Goal: Transaction & Acquisition: Purchase product/service

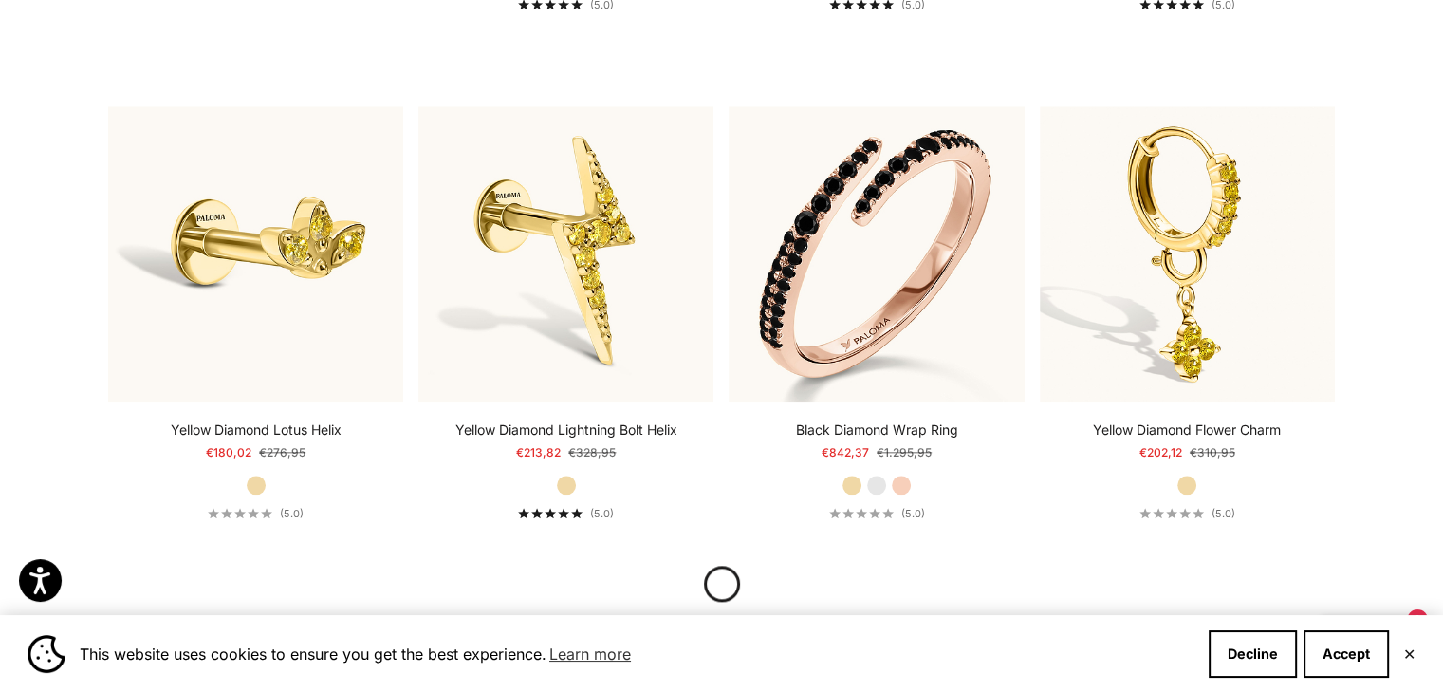
scroll to position [1991, 0]
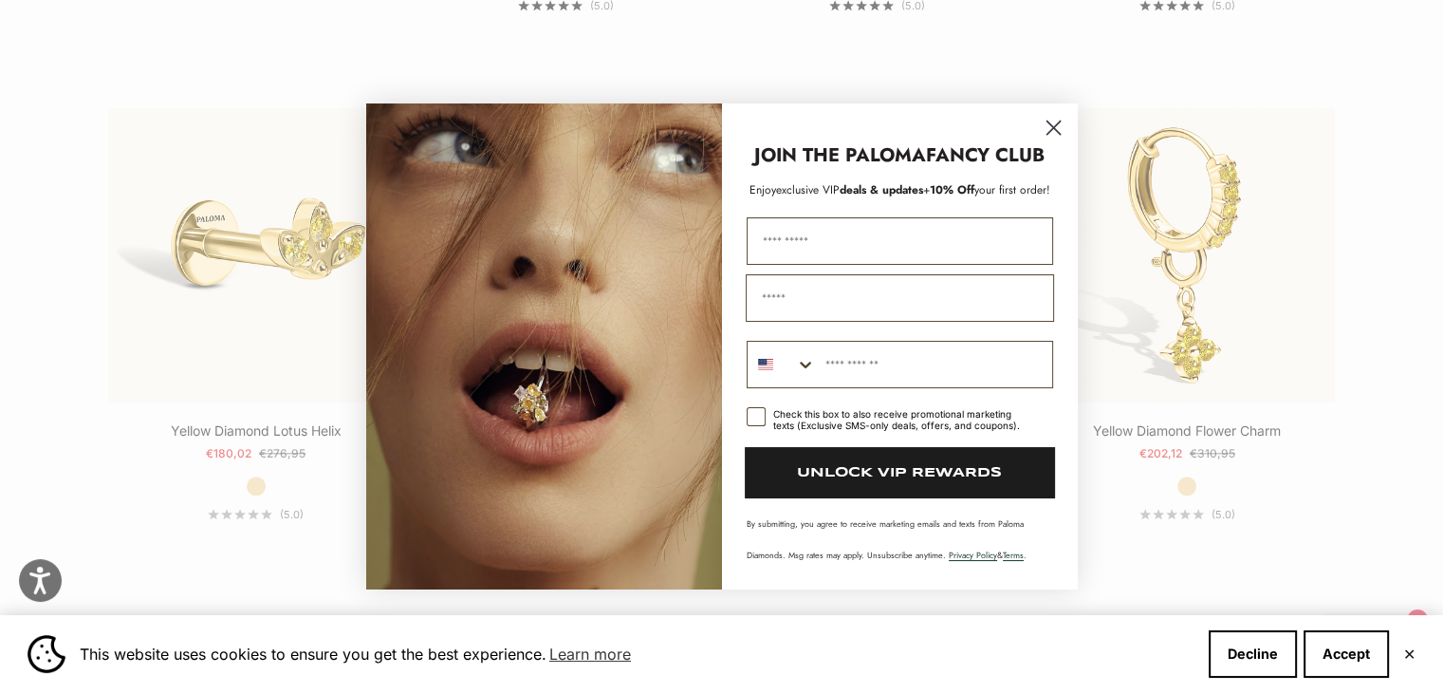
click at [1042, 138] on circle "Close dialog" at bounding box center [1052, 127] width 31 height 31
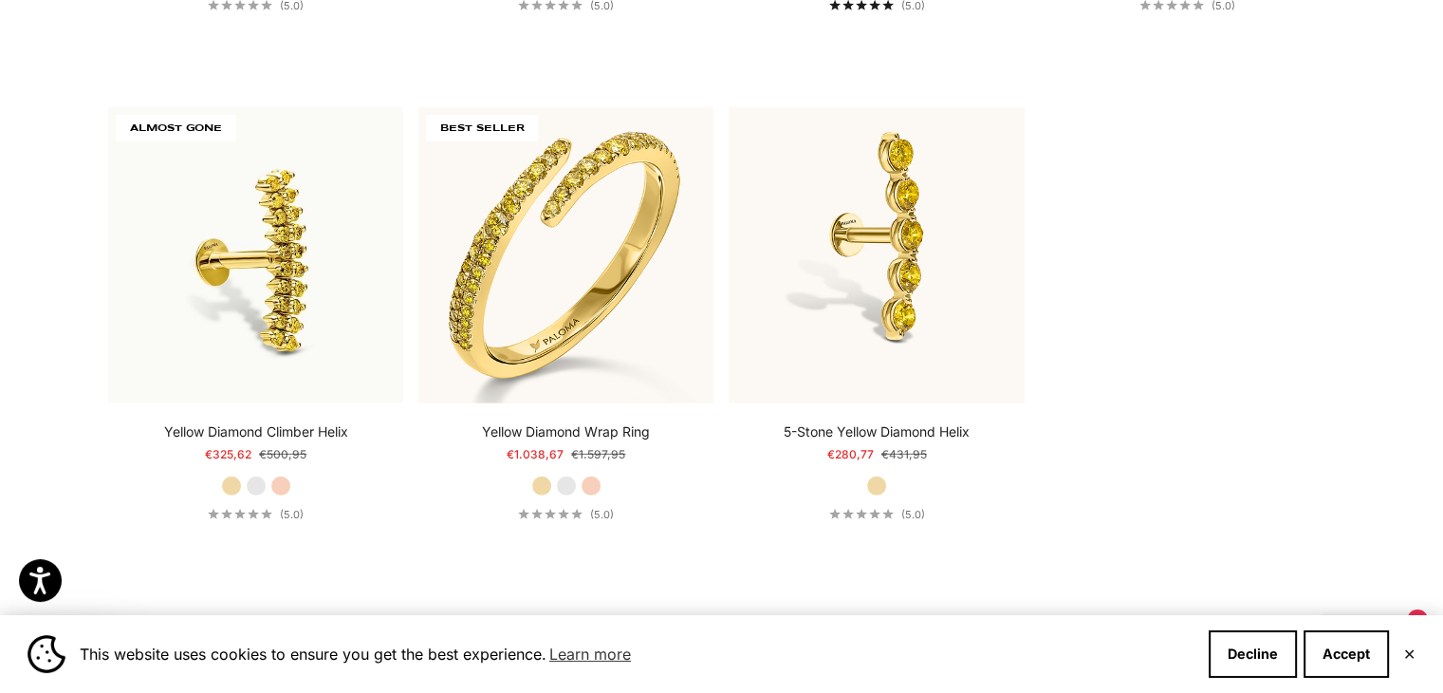
scroll to position [5548, 0]
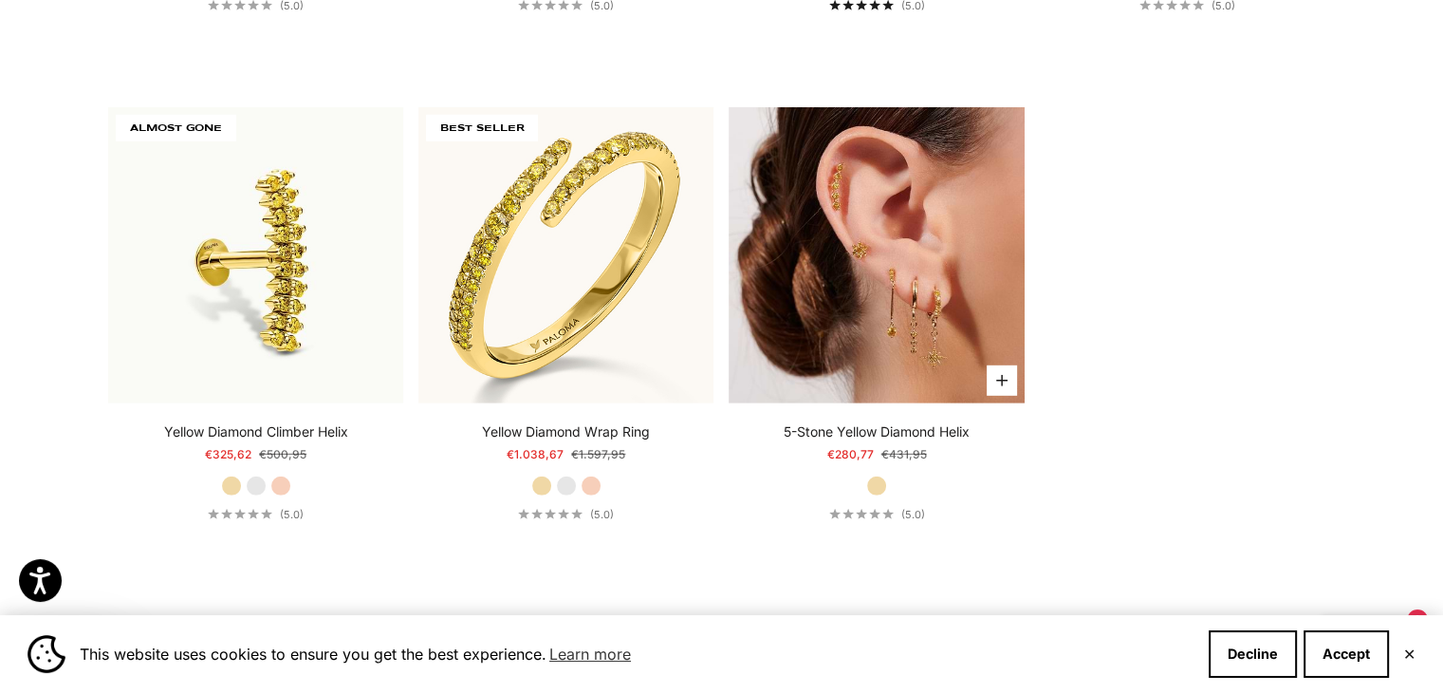
click at [968, 278] on img at bounding box center [876, 254] width 295 height 295
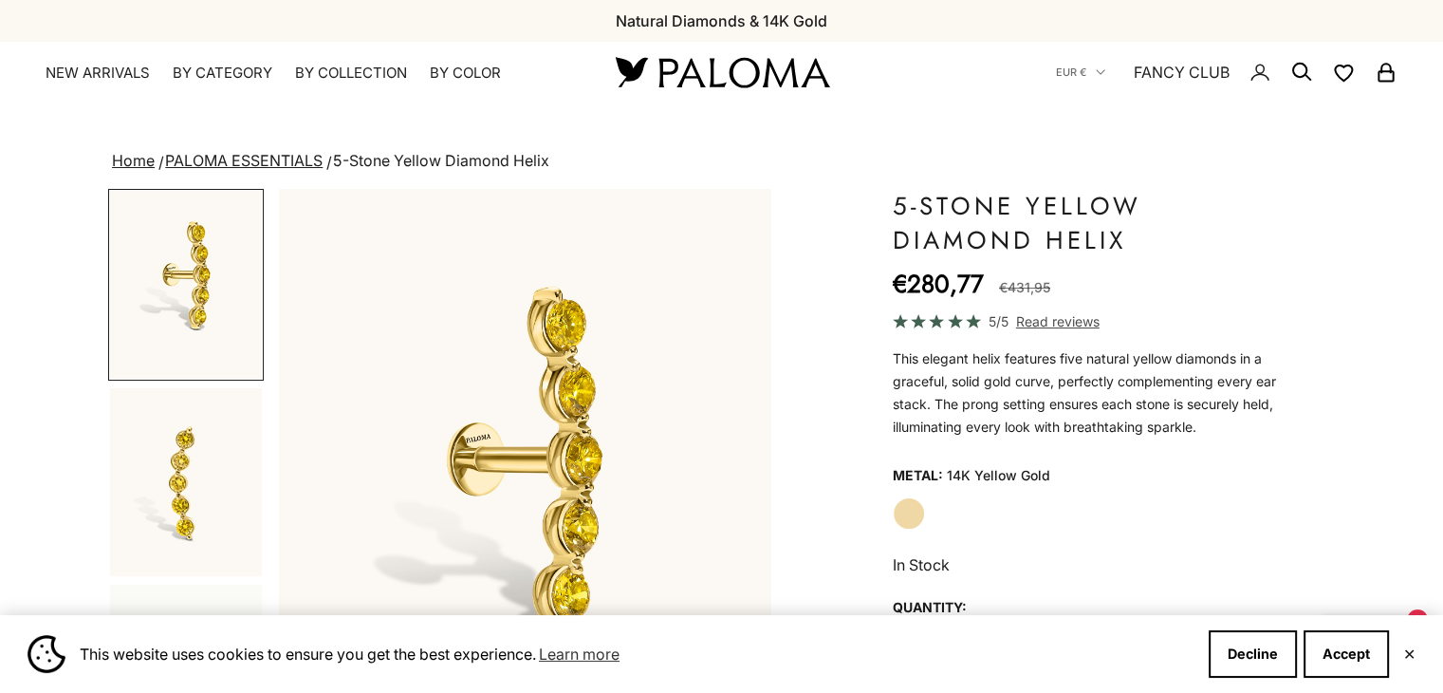
click at [212, 469] on img "Go to item 2" at bounding box center [186, 482] width 152 height 188
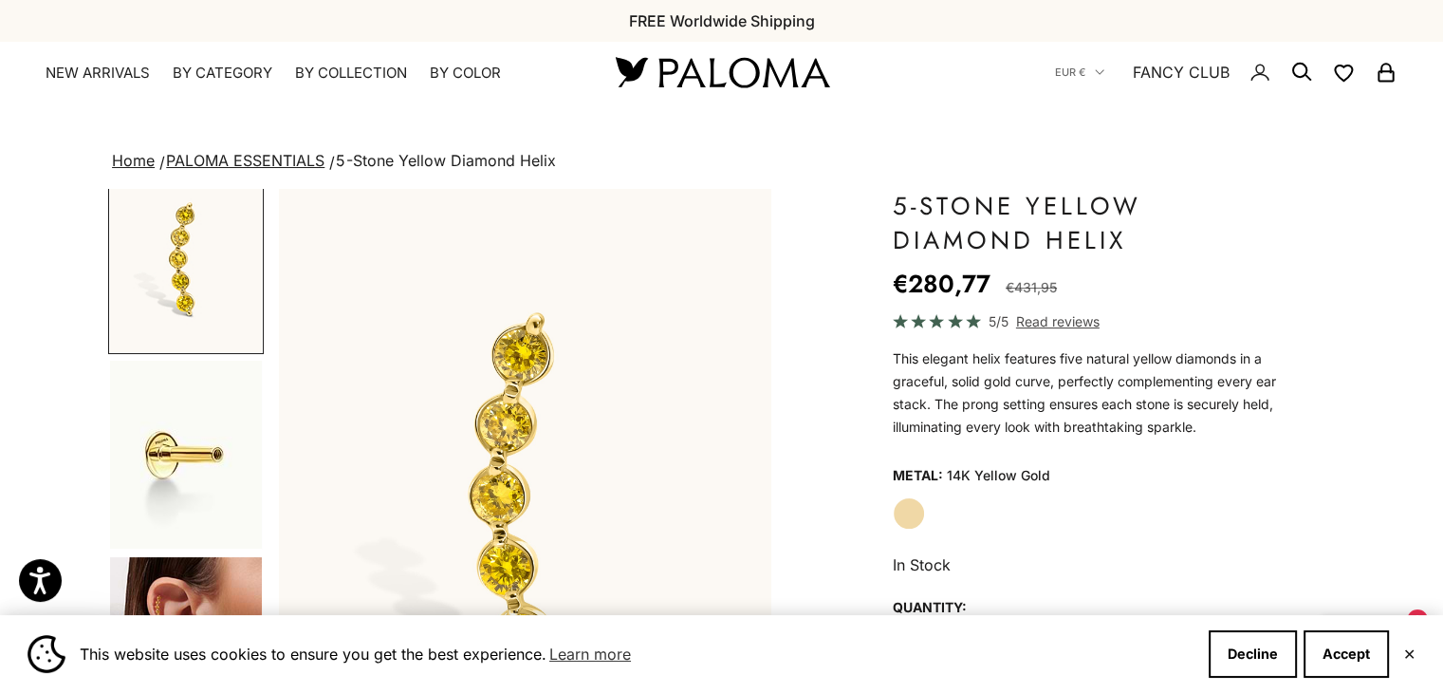
scroll to position [390, 0]
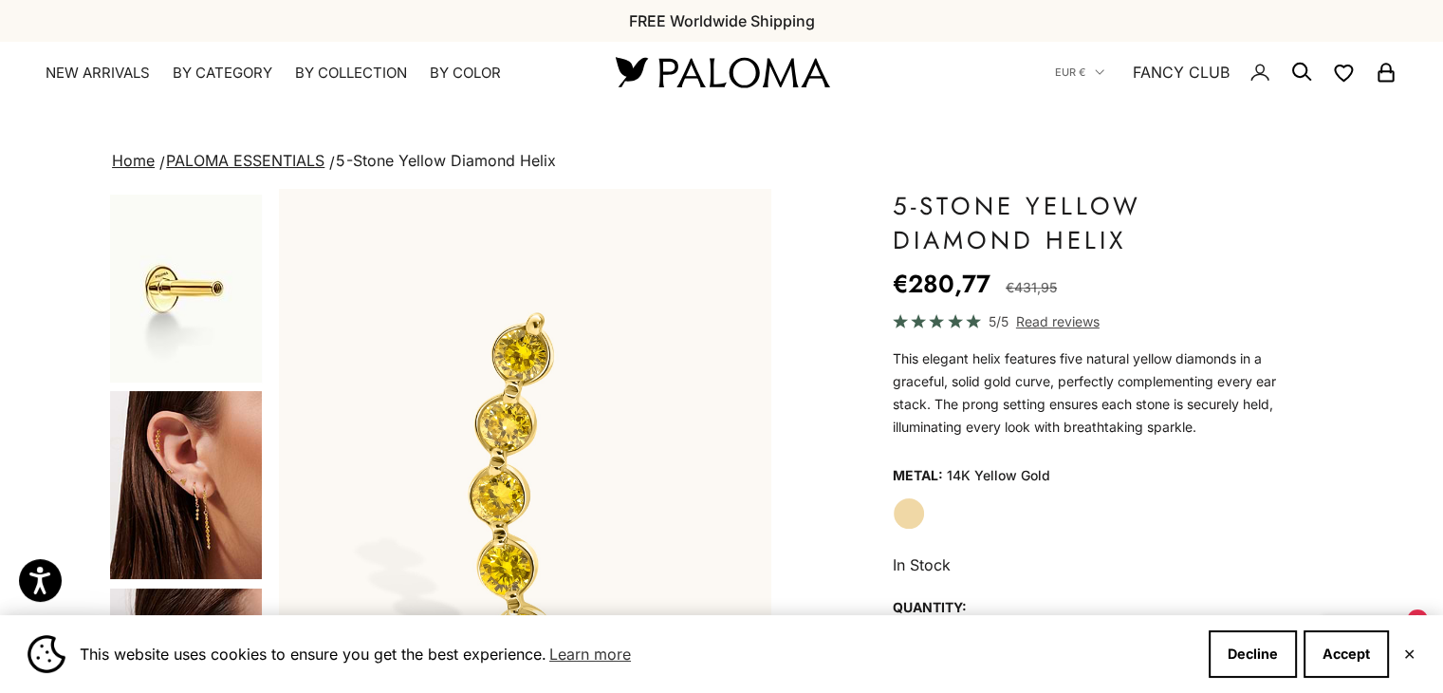
click at [164, 299] on img "Go to item 3" at bounding box center [186, 288] width 152 height 188
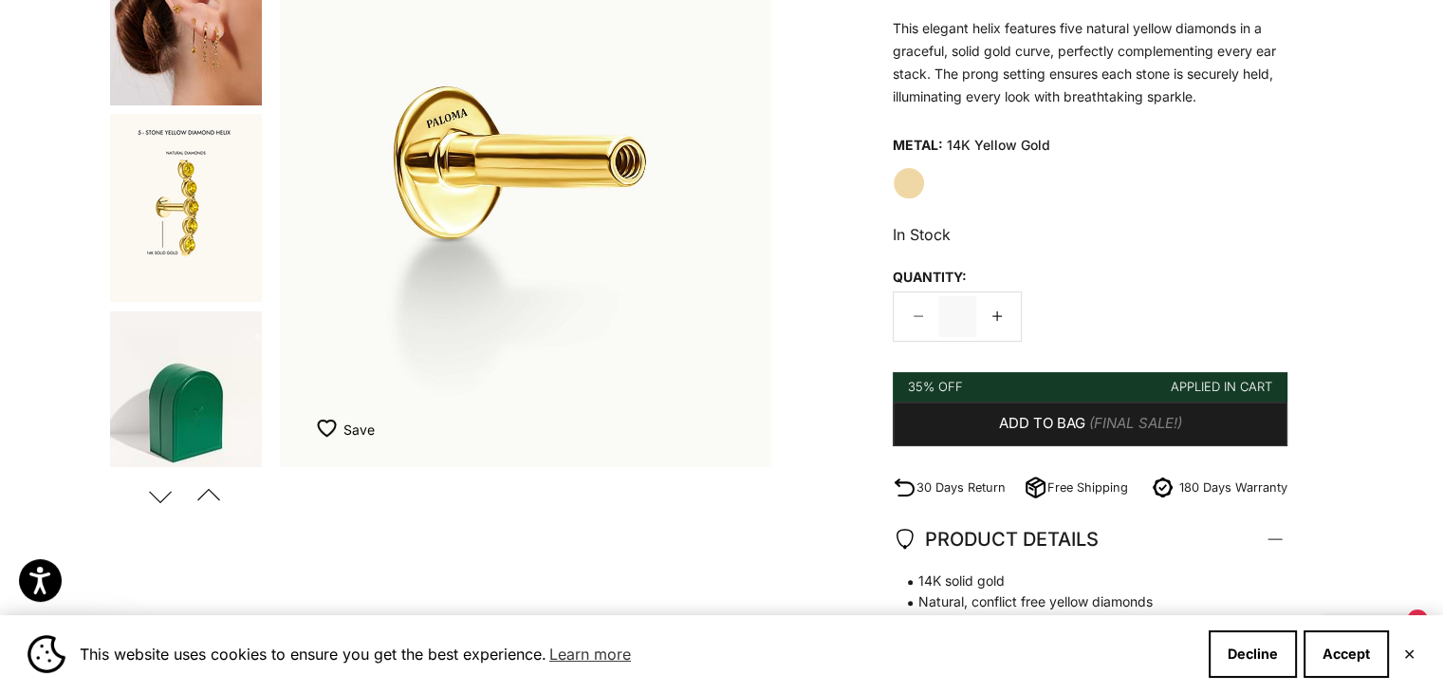
scroll to position [334, 0]
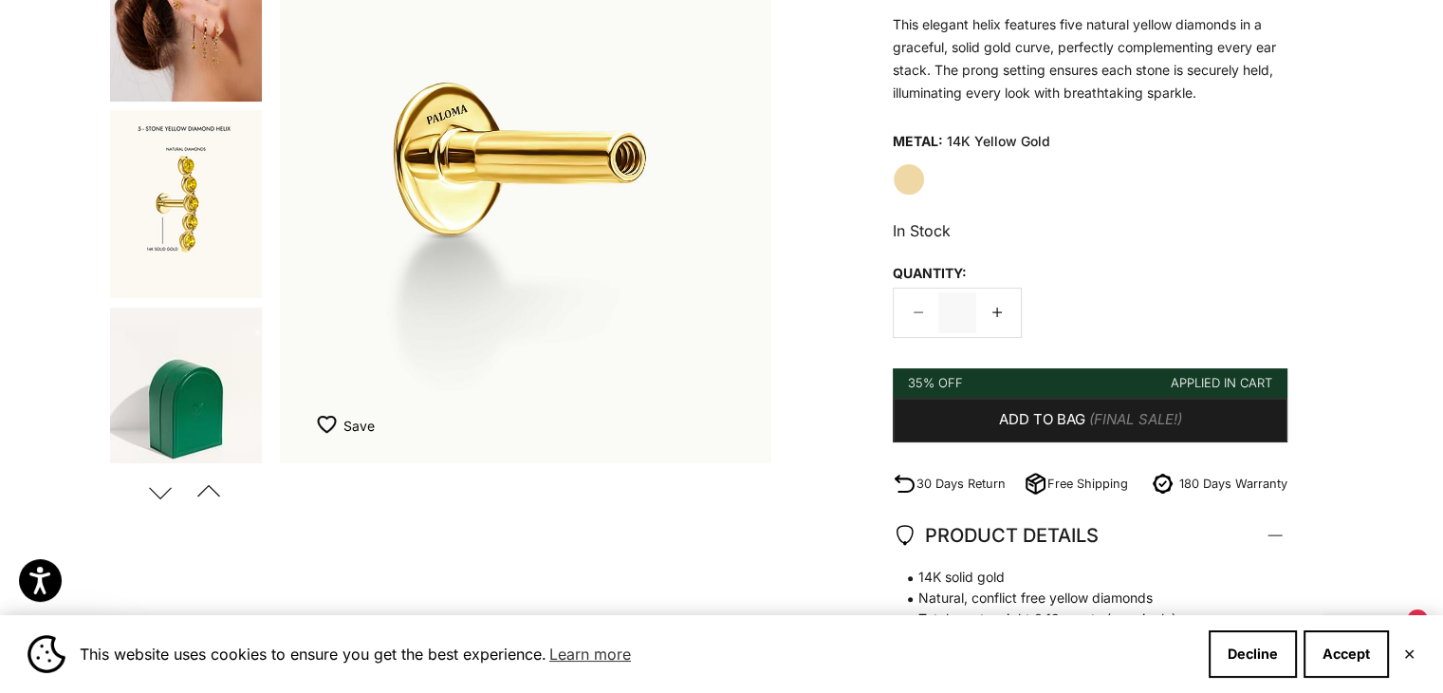
click at [168, 218] on img "Go to item 6" at bounding box center [186, 204] width 152 height 188
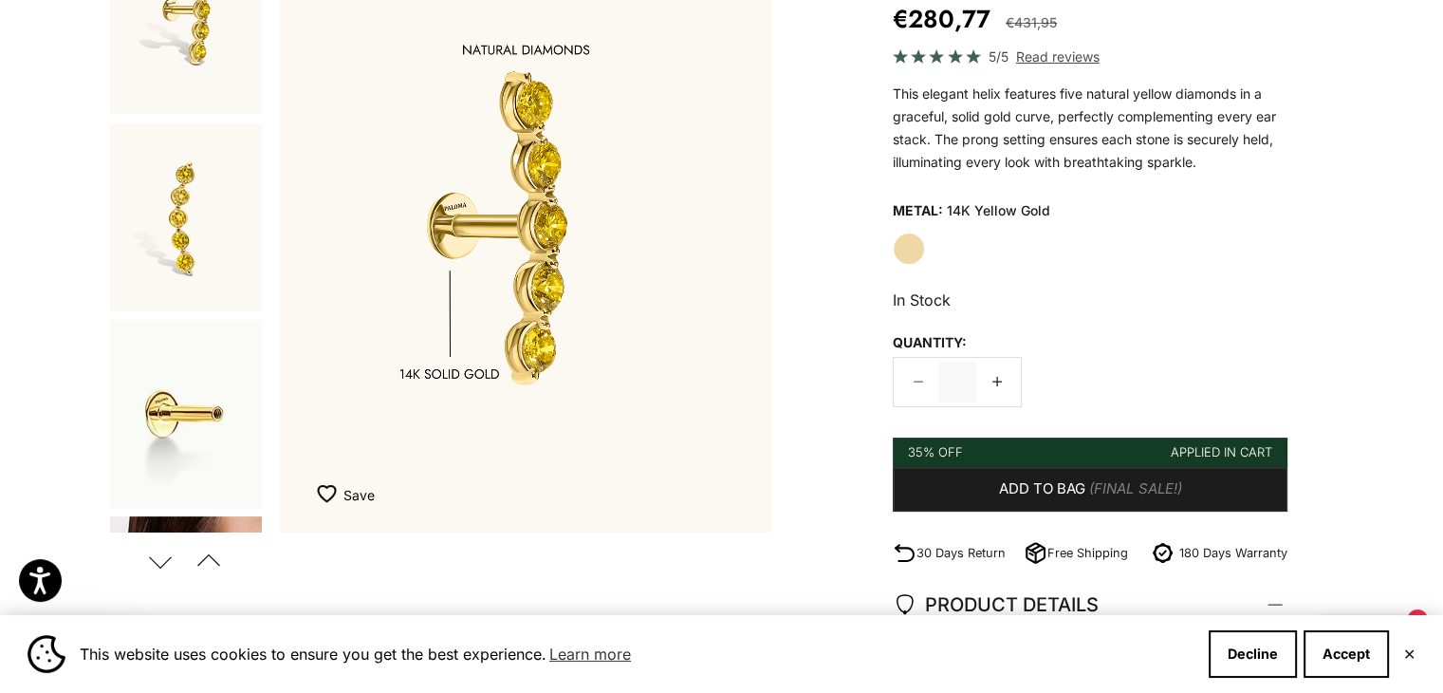
scroll to position [0, 0]
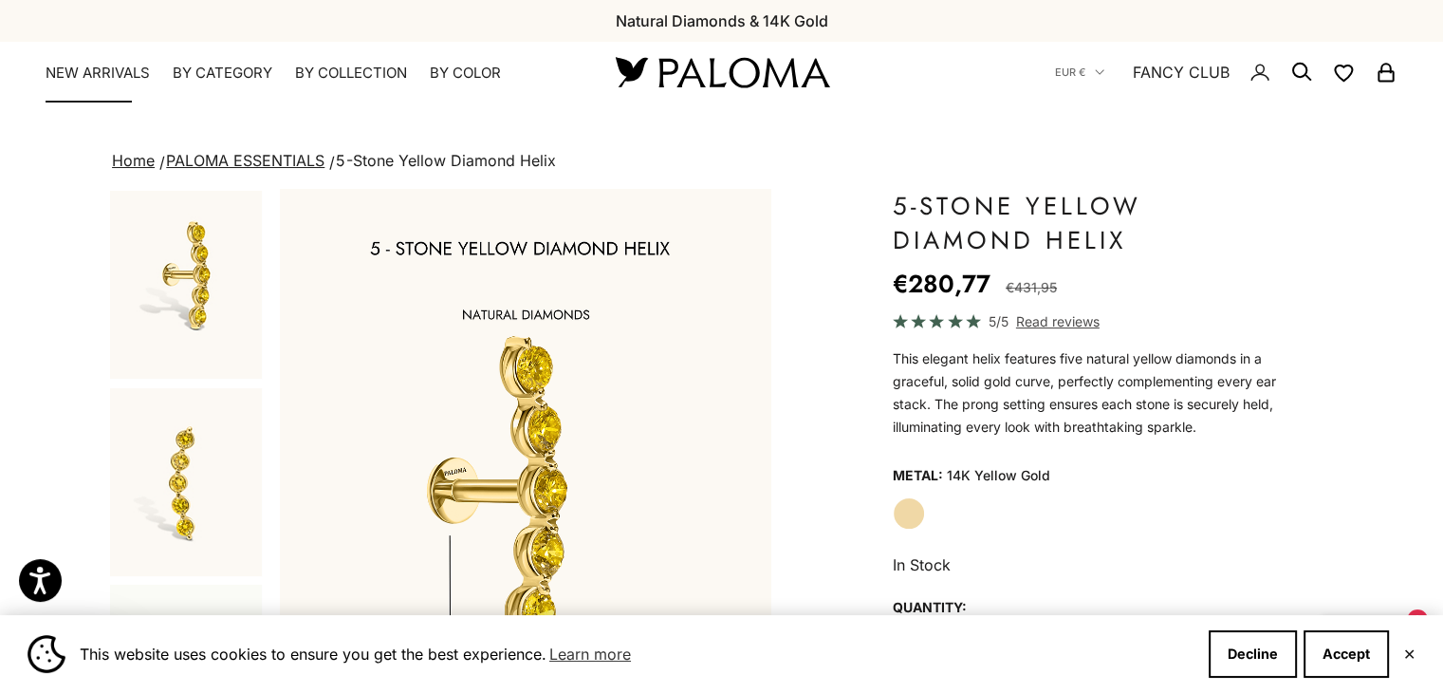
click at [98, 77] on link "NEW ARRIVALS" at bounding box center [98, 73] width 104 height 19
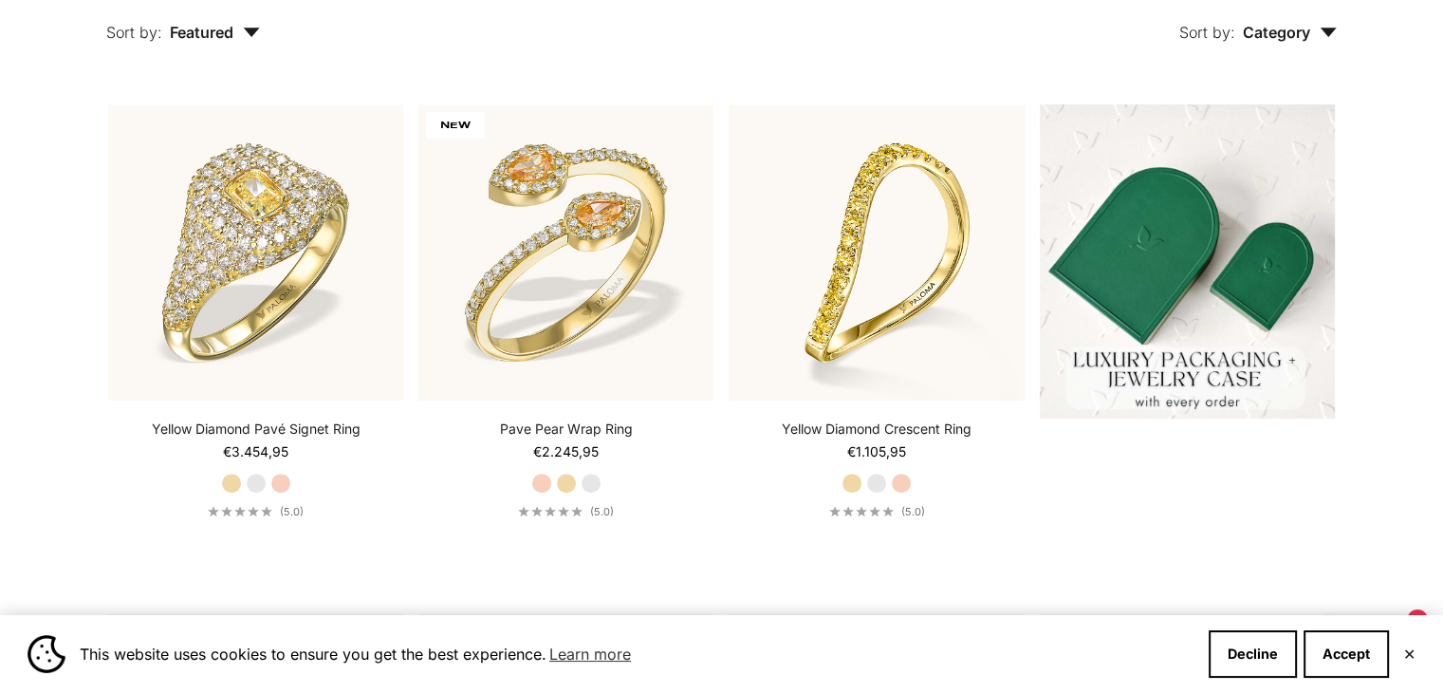
scroll to position [470, 0]
click at [231, 36] on span "Featured" at bounding box center [215, 32] width 90 height 19
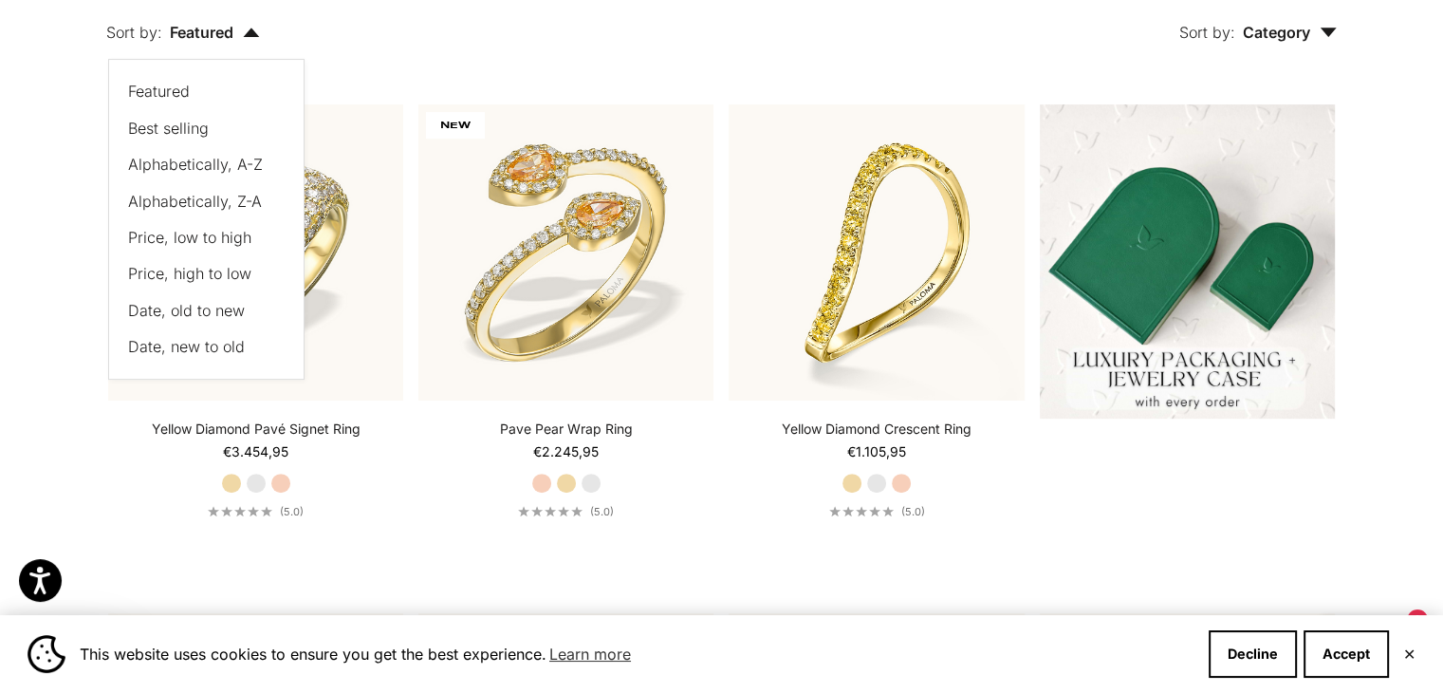
click at [167, 352] on span "Date, new to old" at bounding box center [186, 346] width 117 height 19
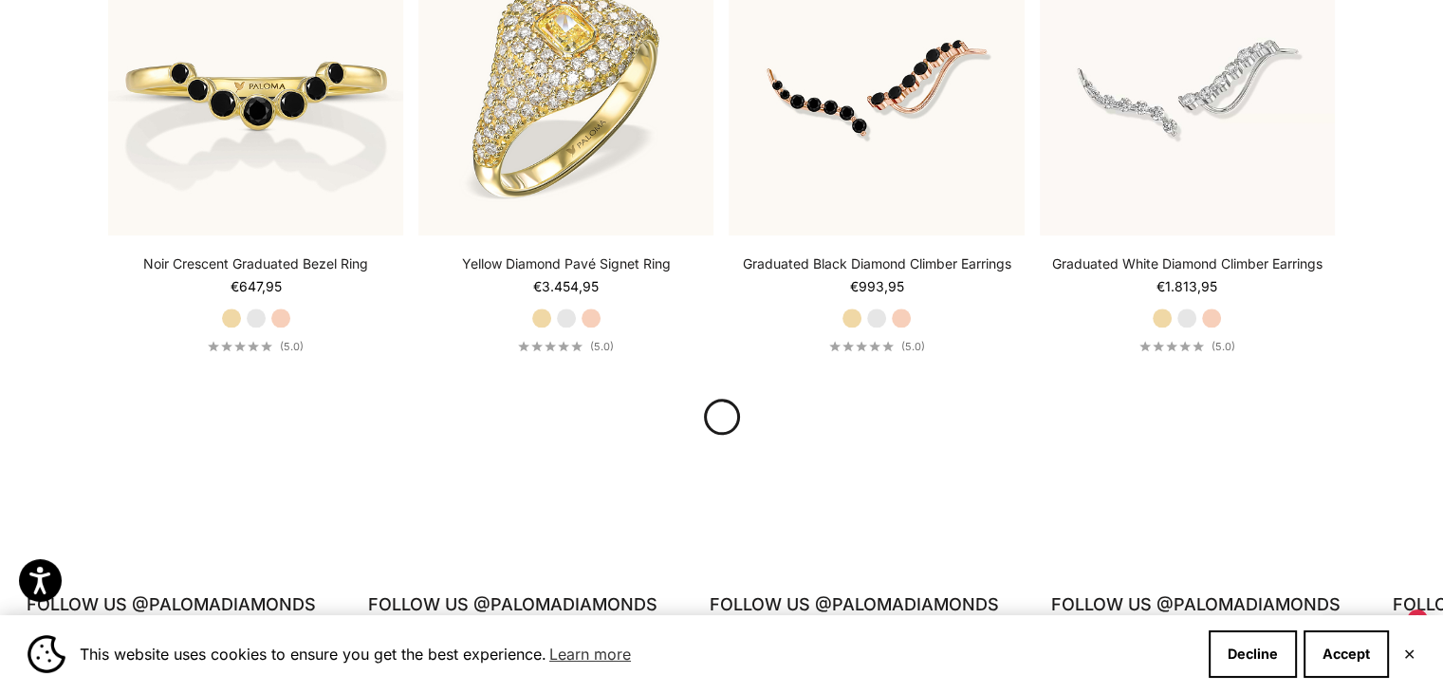
scroll to position [2165, 0]
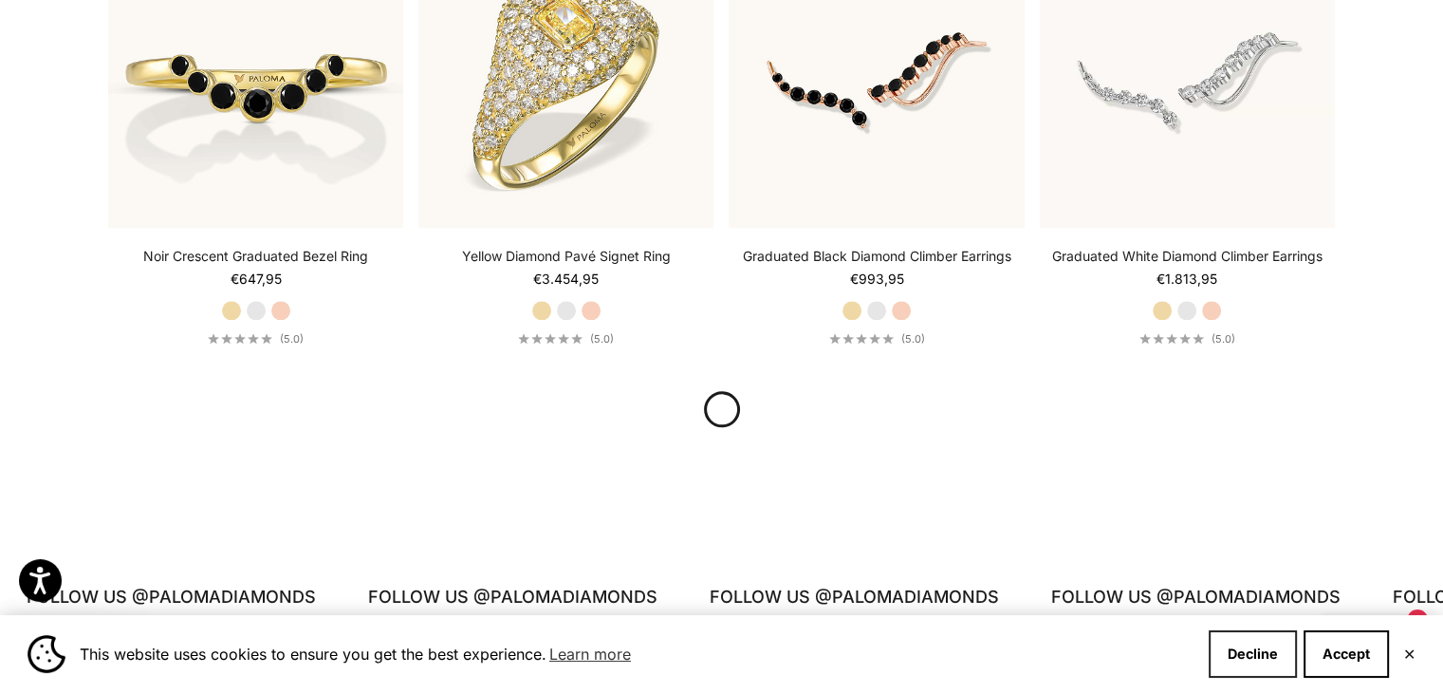
click at [1252, 653] on button "Decline" at bounding box center [1253, 653] width 88 height 47
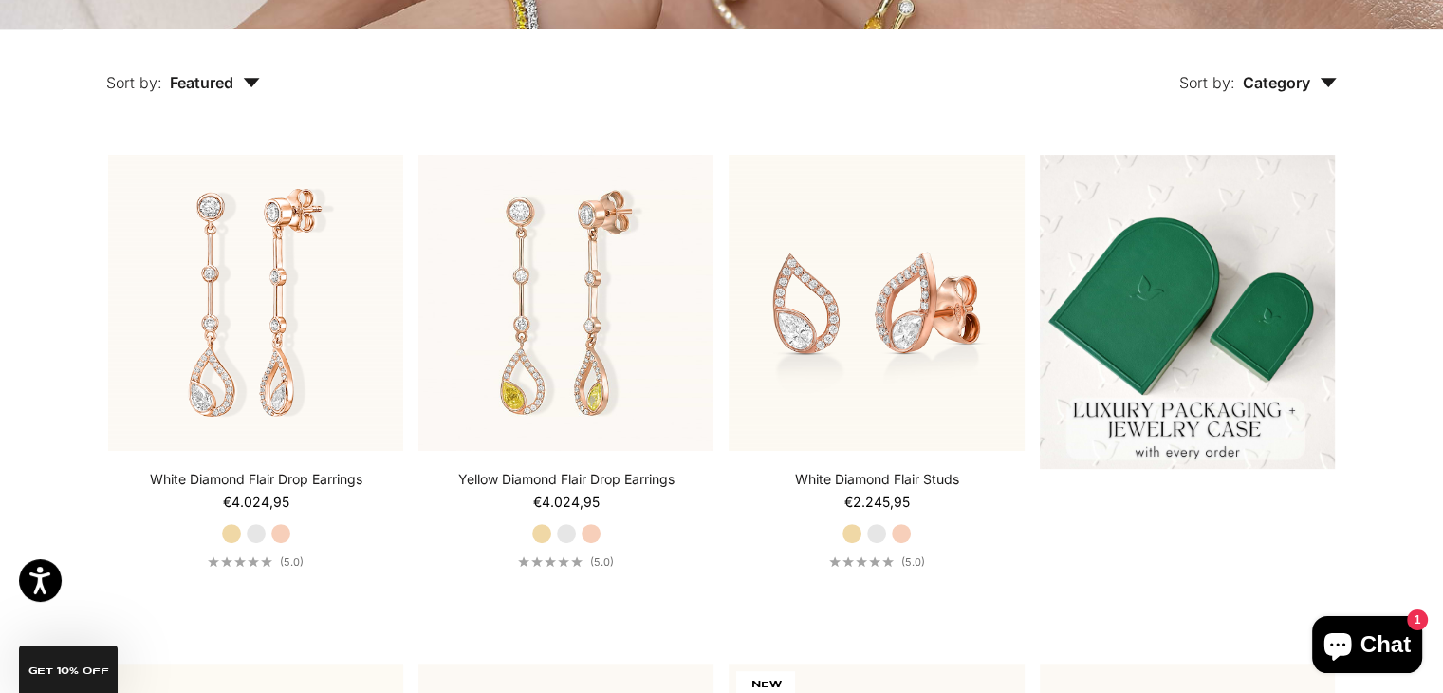
scroll to position [0, 0]
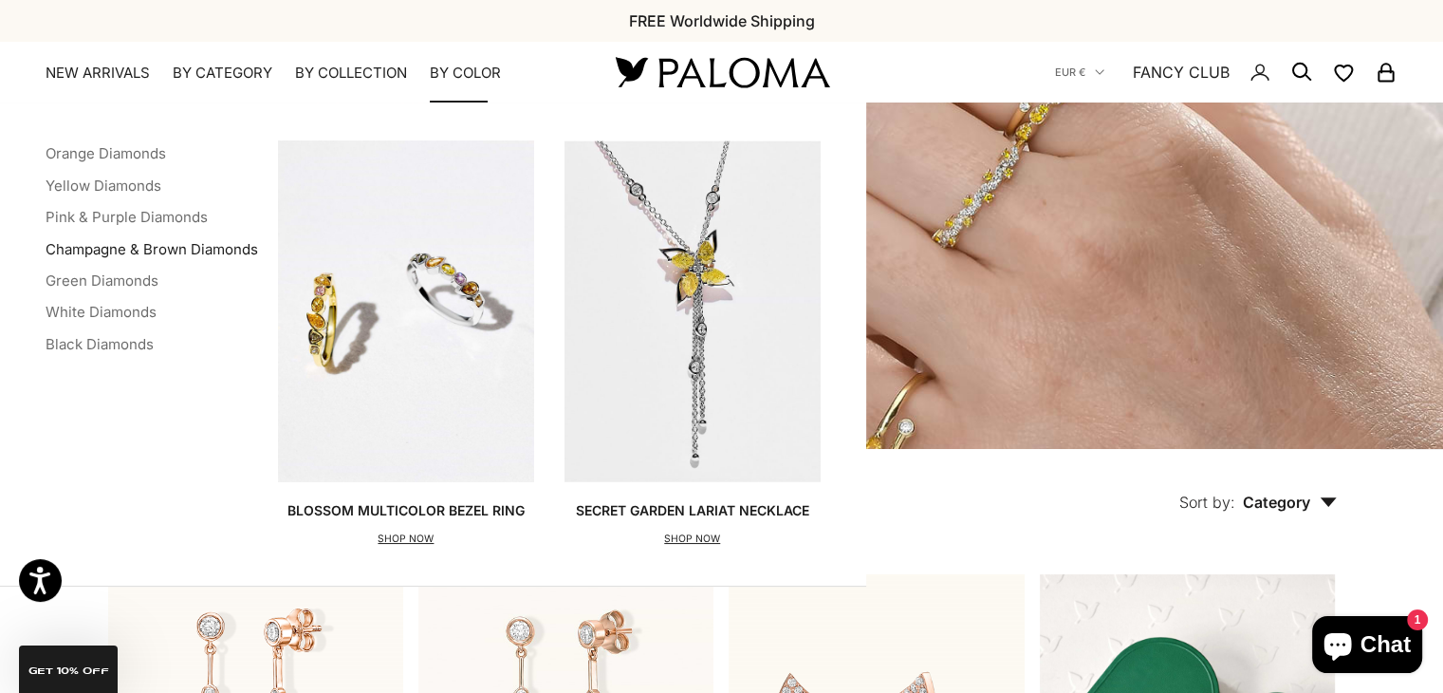
click at [177, 249] on link "Champagne & Brown Diamonds" at bounding box center [152, 249] width 213 height 18
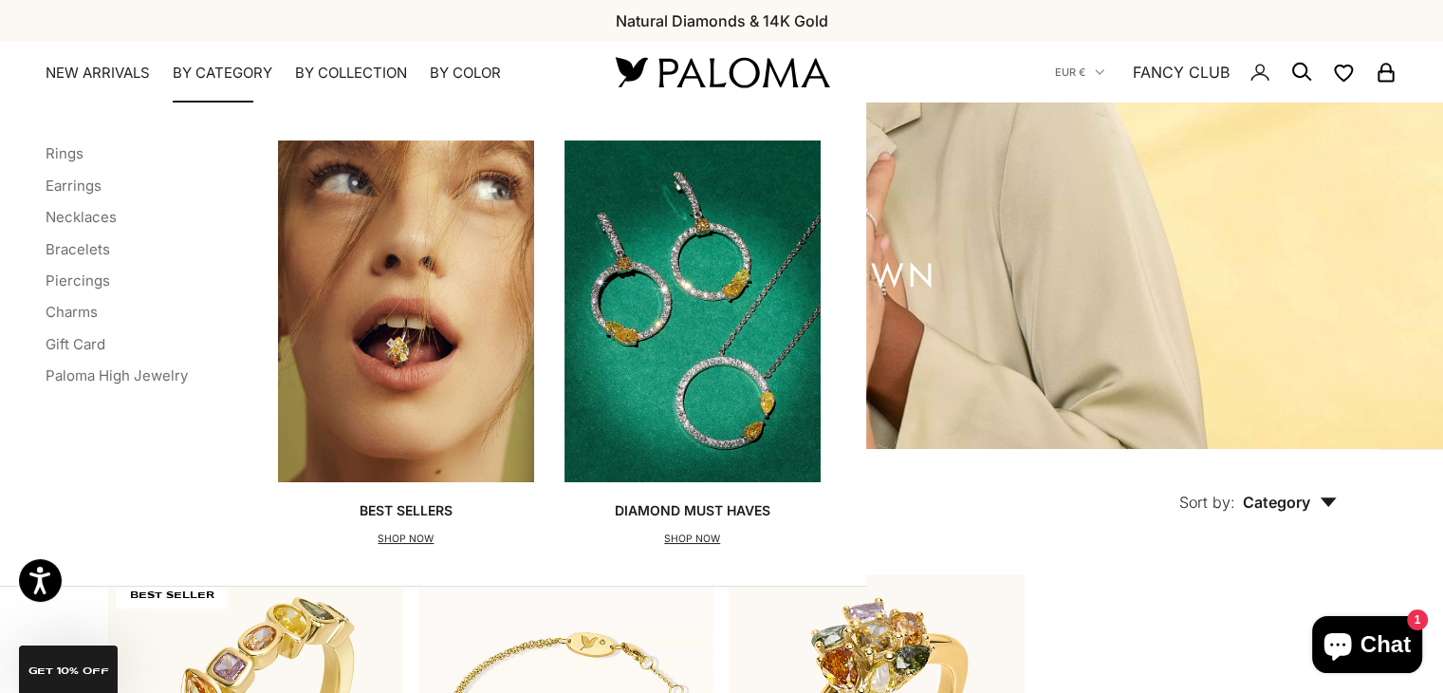
click at [238, 75] on summary "By Category" at bounding box center [223, 73] width 100 height 19
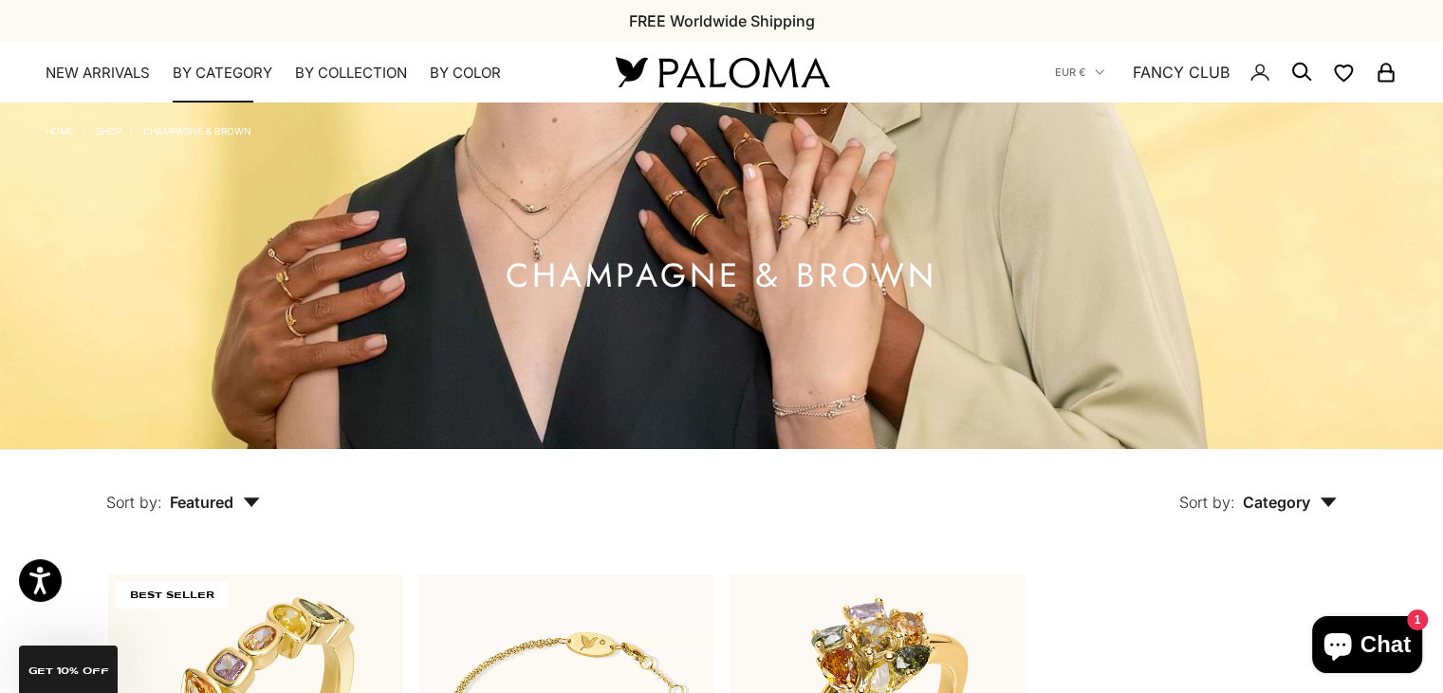
click at [238, 75] on summary "By Category" at bounding box center [223, 73] width 100 height 19
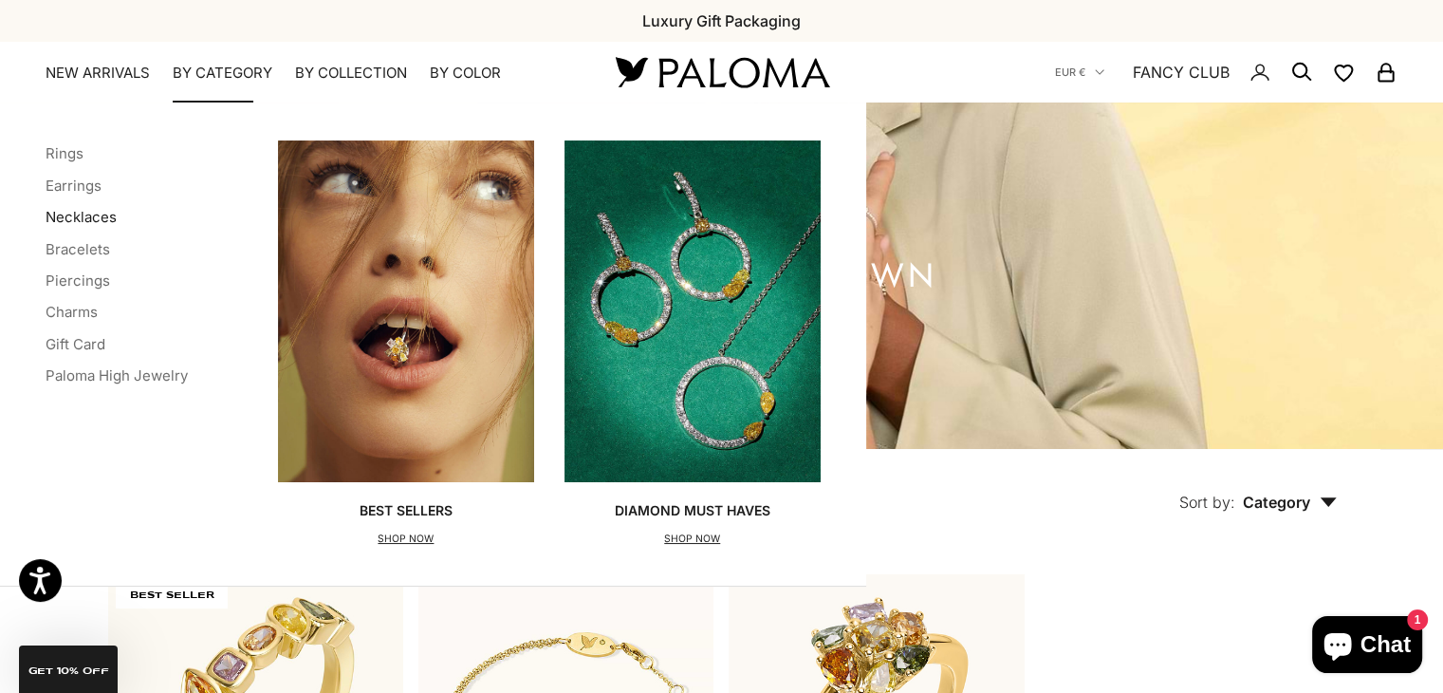
click at [65, 217] on link "Necklaces" at bounding box center [81, 217] width 71 height 18
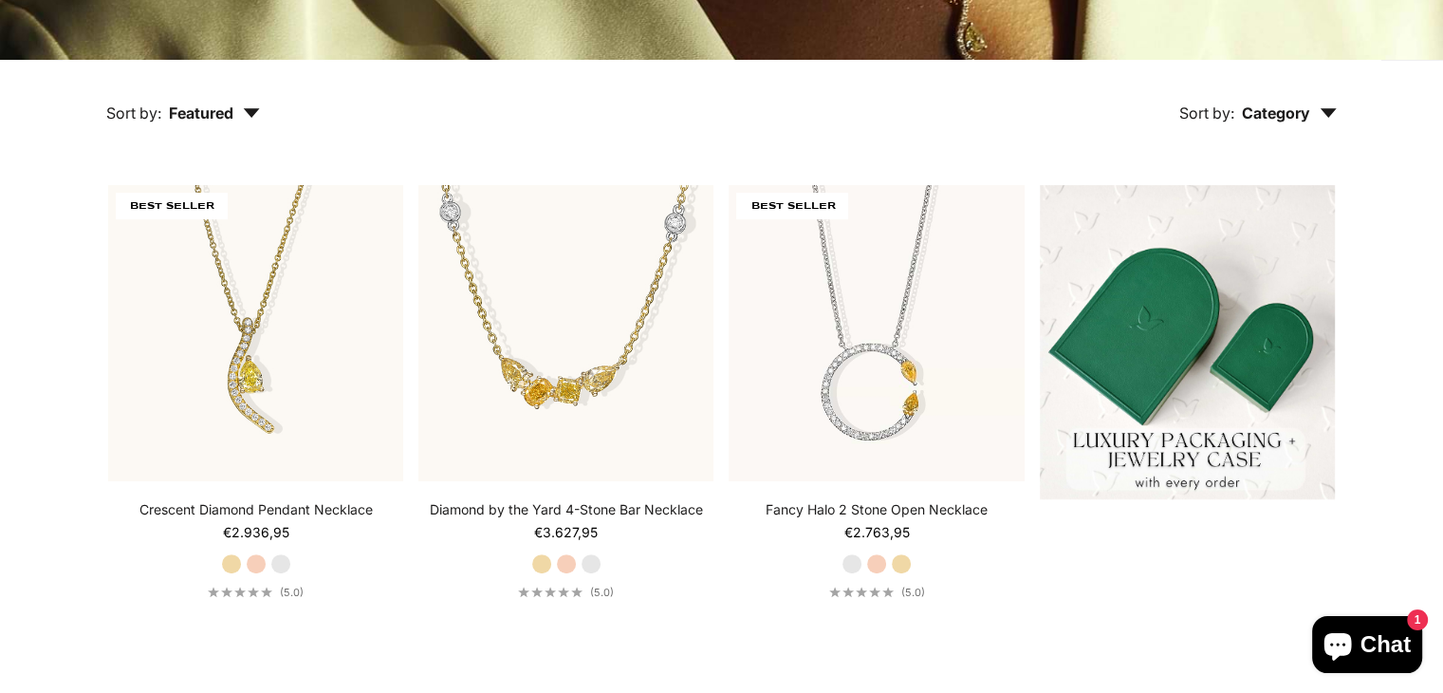
scroll to position [389, 0]
click at [1290, 115] on span "Category" at bounding box center [1290, 112] width 94 height 19
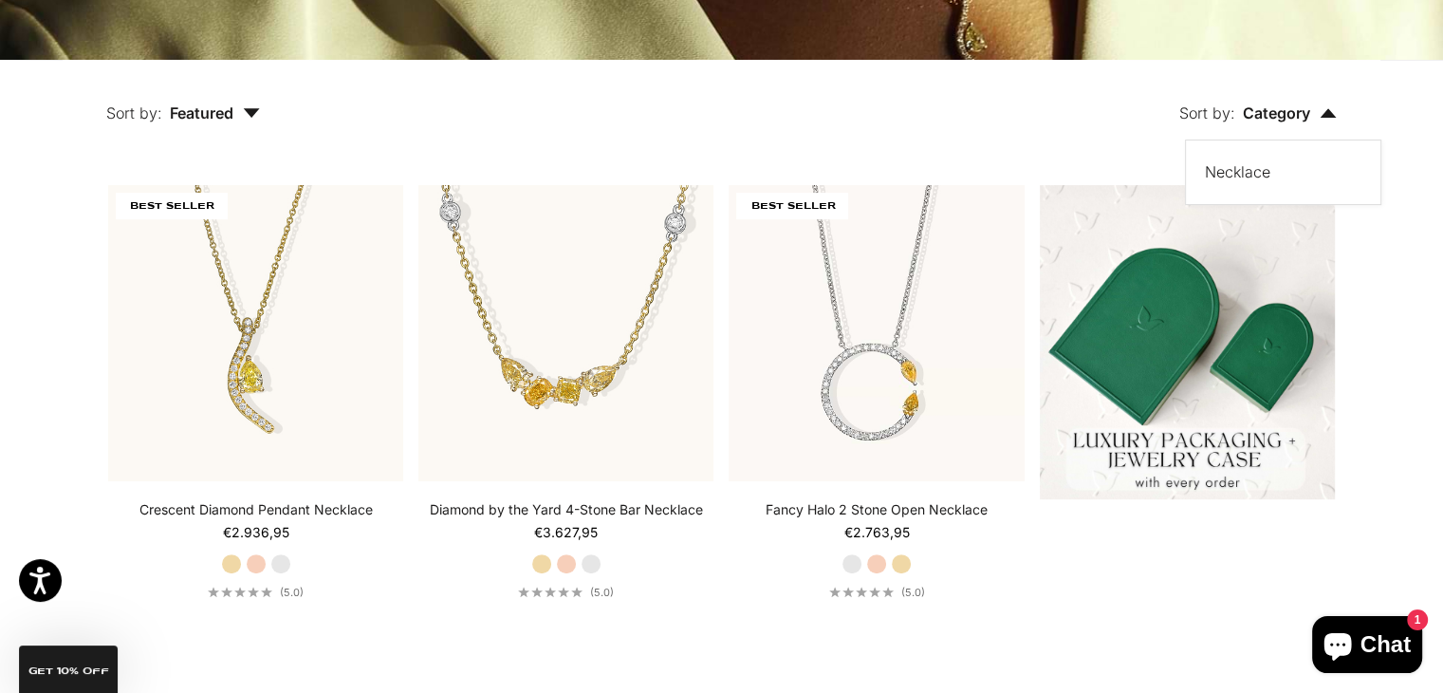
click at [206, 119] on span "Featured" at bounding box center [215, 112] width 90 height 19
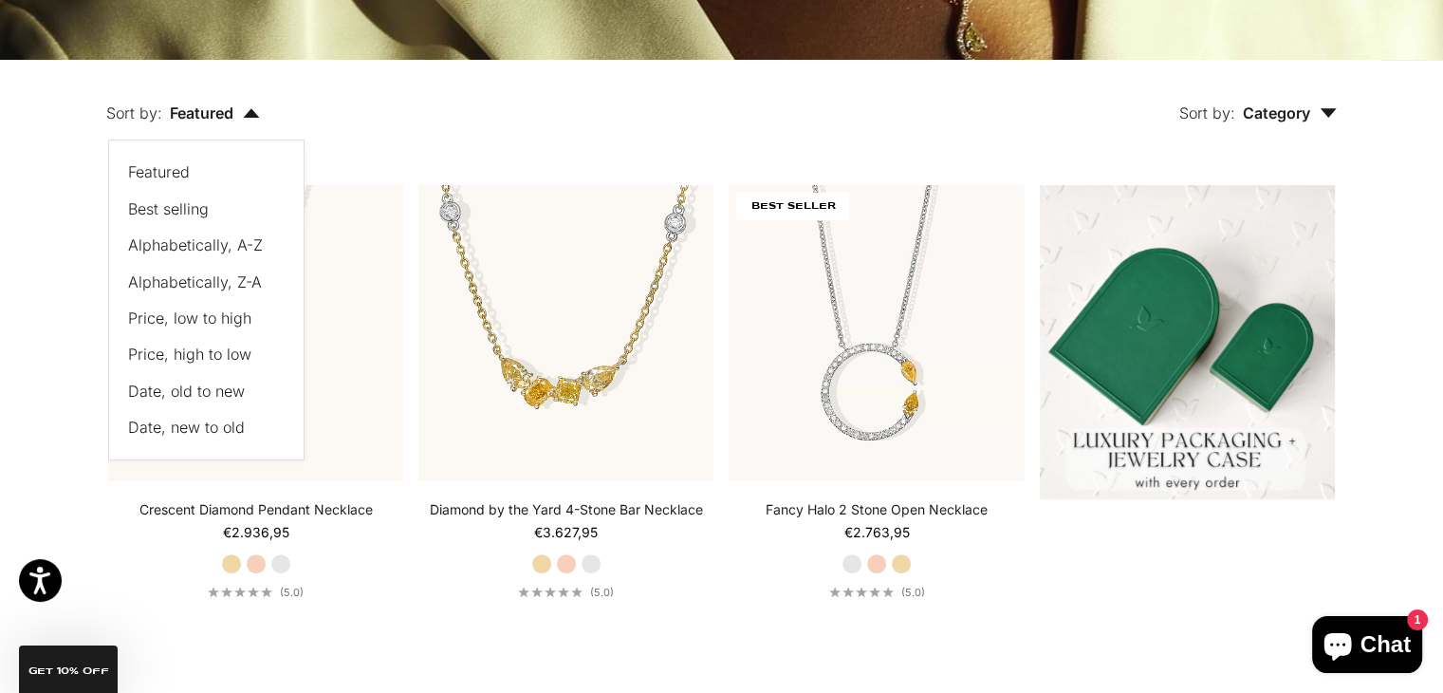
click at [206, 119] on span "Featured" at bounding box center [215, 112] width 90 height 19
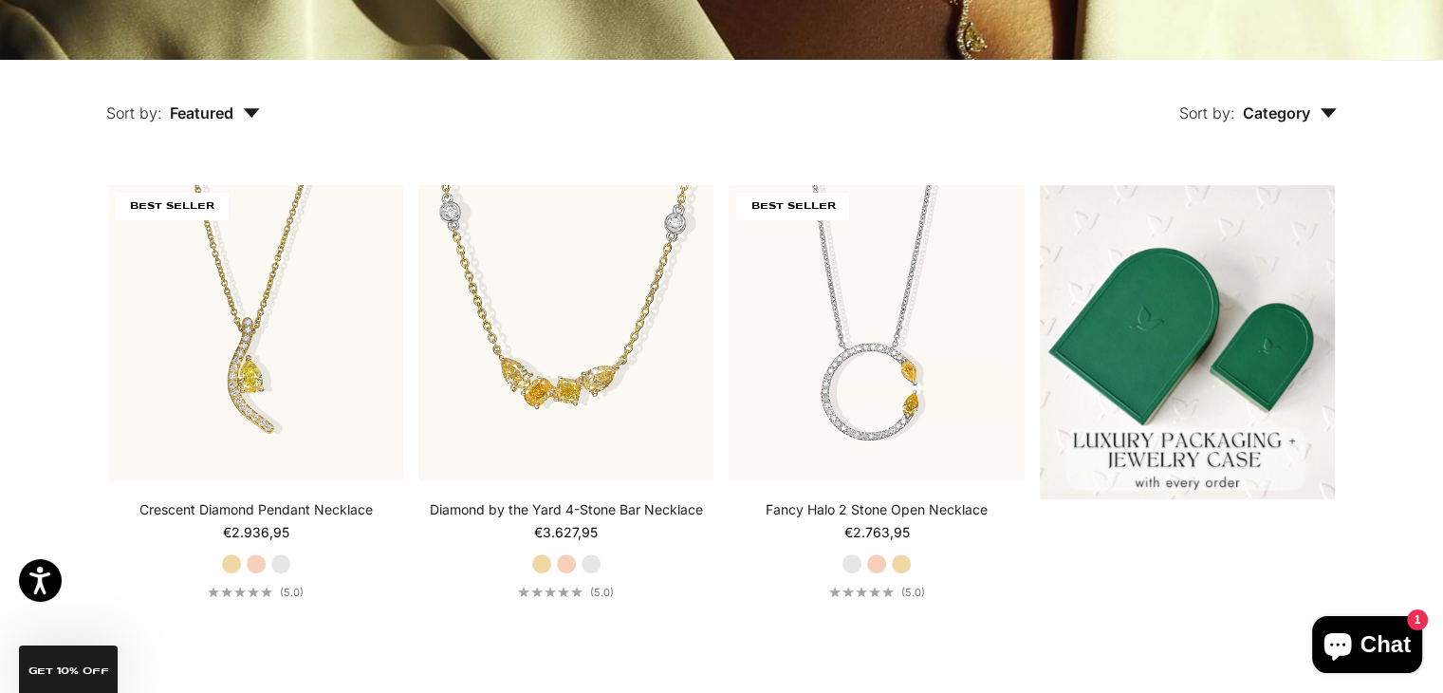
scroll to position [0, 0]
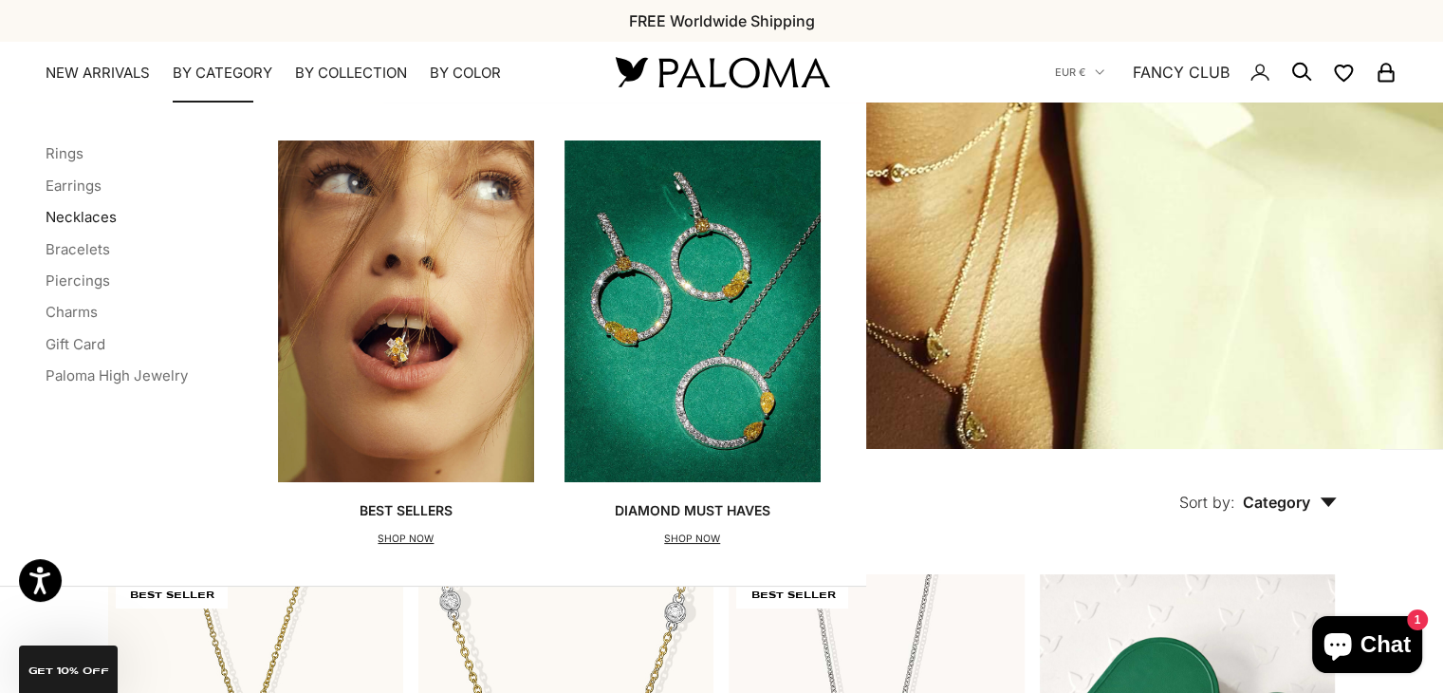
click at [83, 216] on link "Necklaces" at bounding box center [81, 217] width 71 height 18
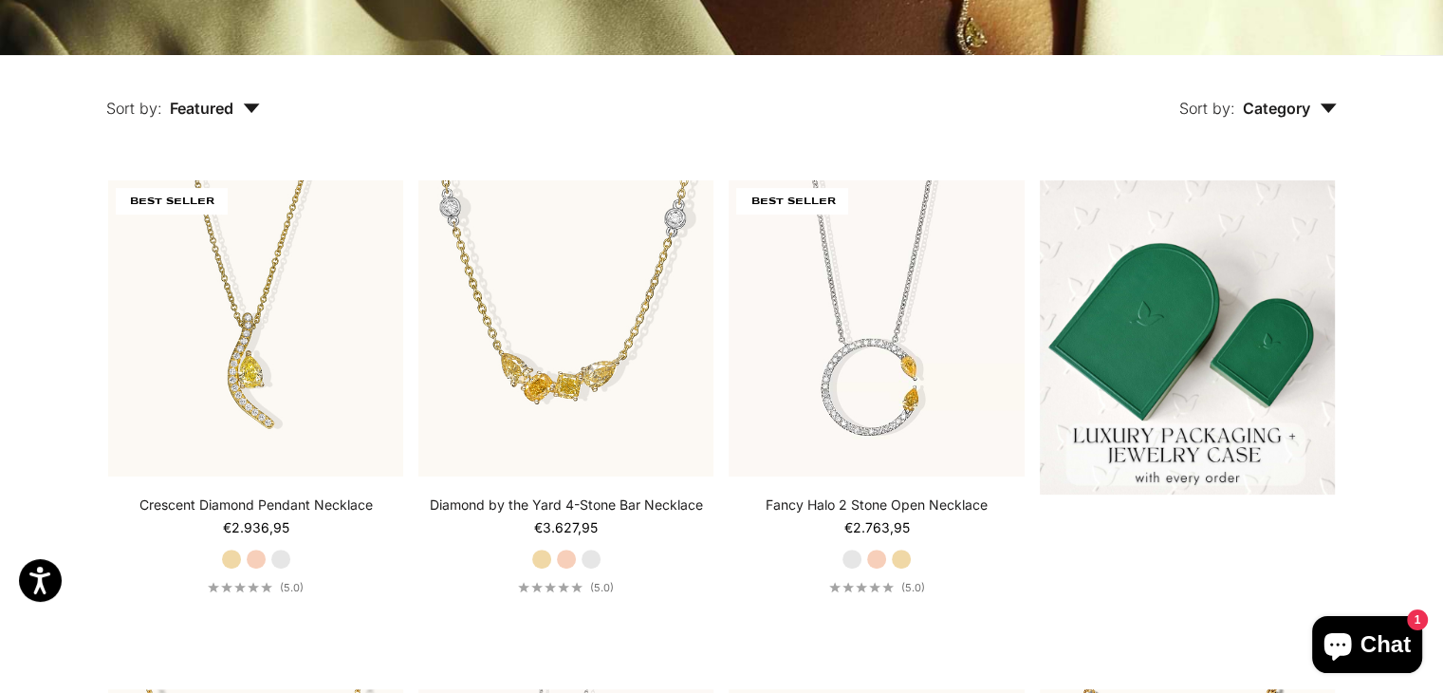
scroll to position [395, 0]
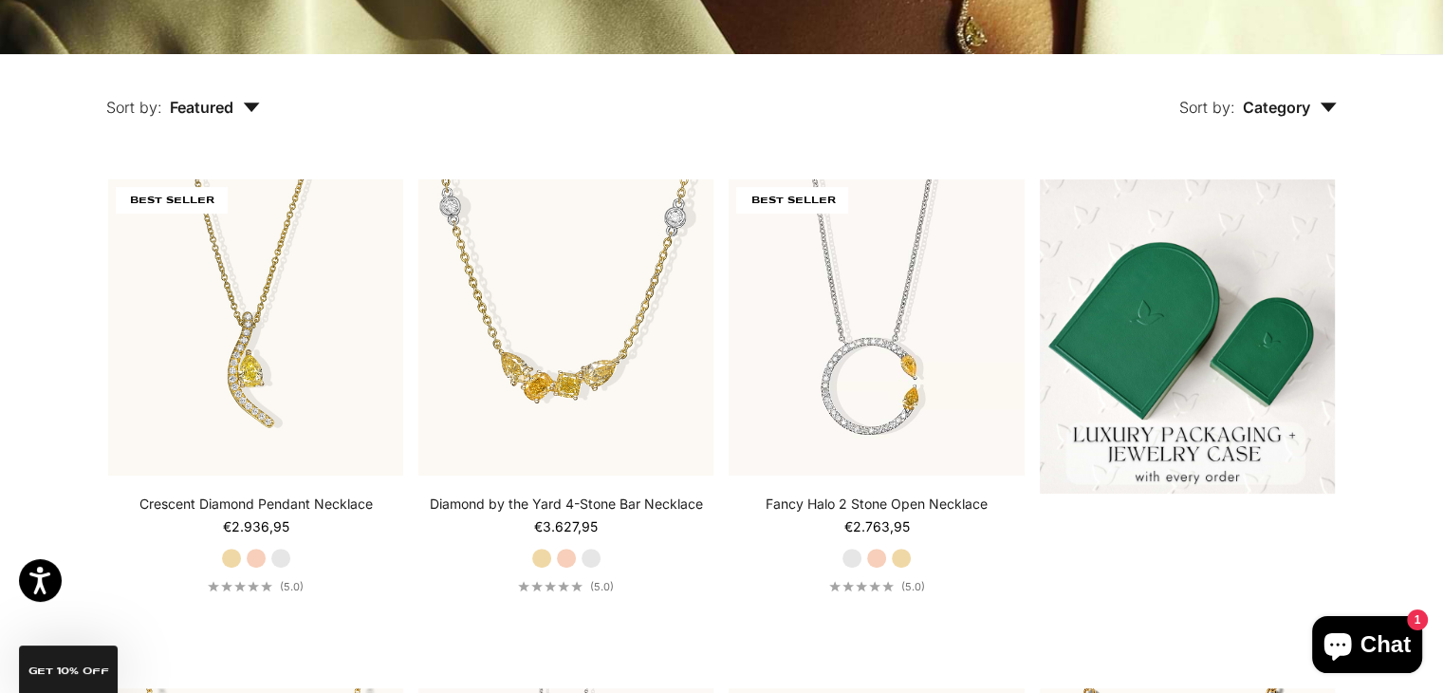
click at [1297, 111] on span "Category" at bounding box center [1290, 107] width 94 height 19
click at [202, 112] on span "Featured" at bounding box center [215, 107] width 90 height 19
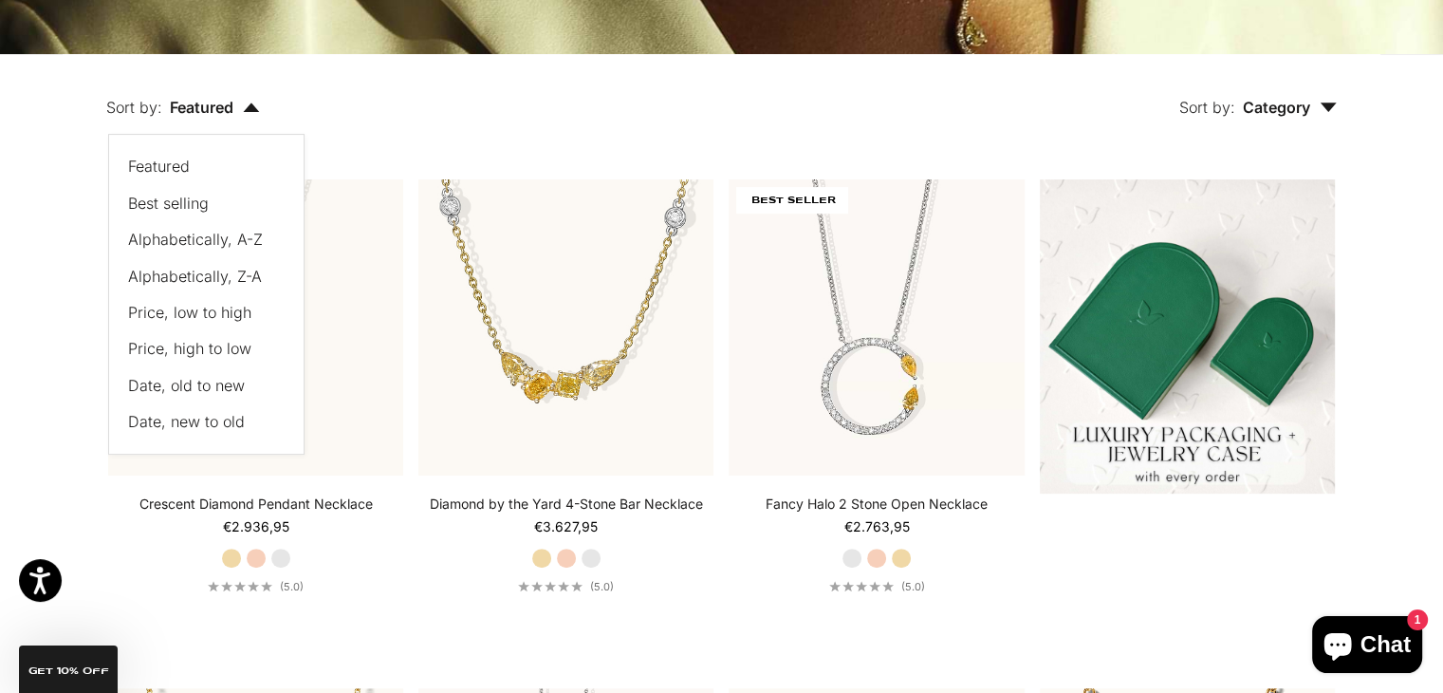
click at [160, 306] on span "Price, low to high" at bounding box center [189, 312] width 123 height 19
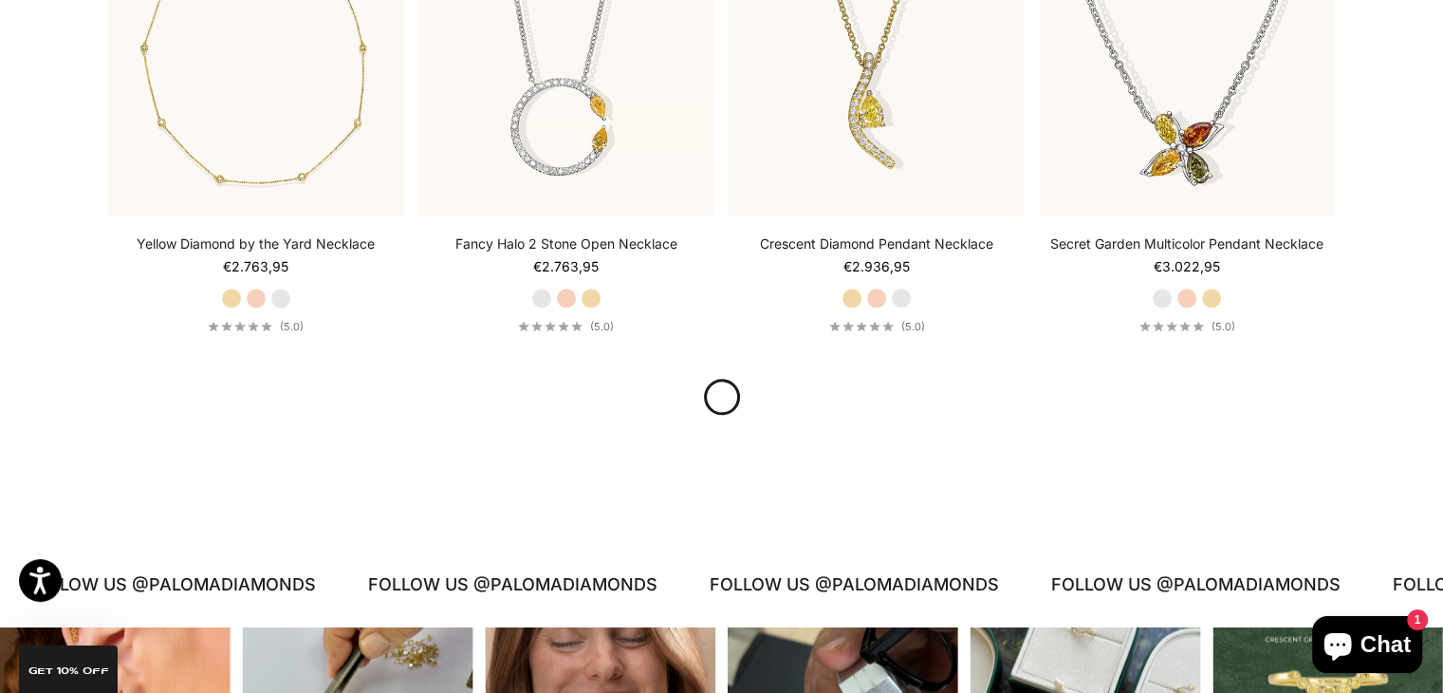
scroll to position [2179, 0]
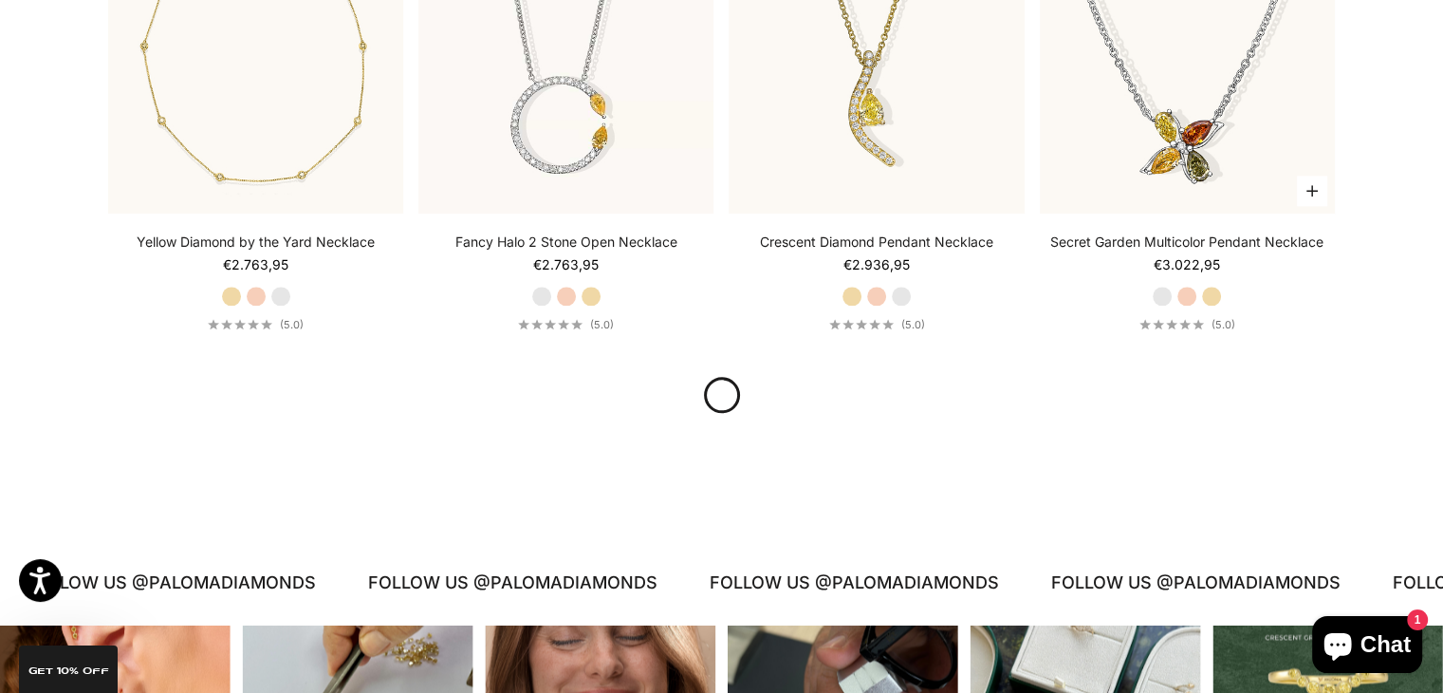
click at [1210, 289] on label "Yellow Gold" at bounding box center [1211, 296] width 21 height 21
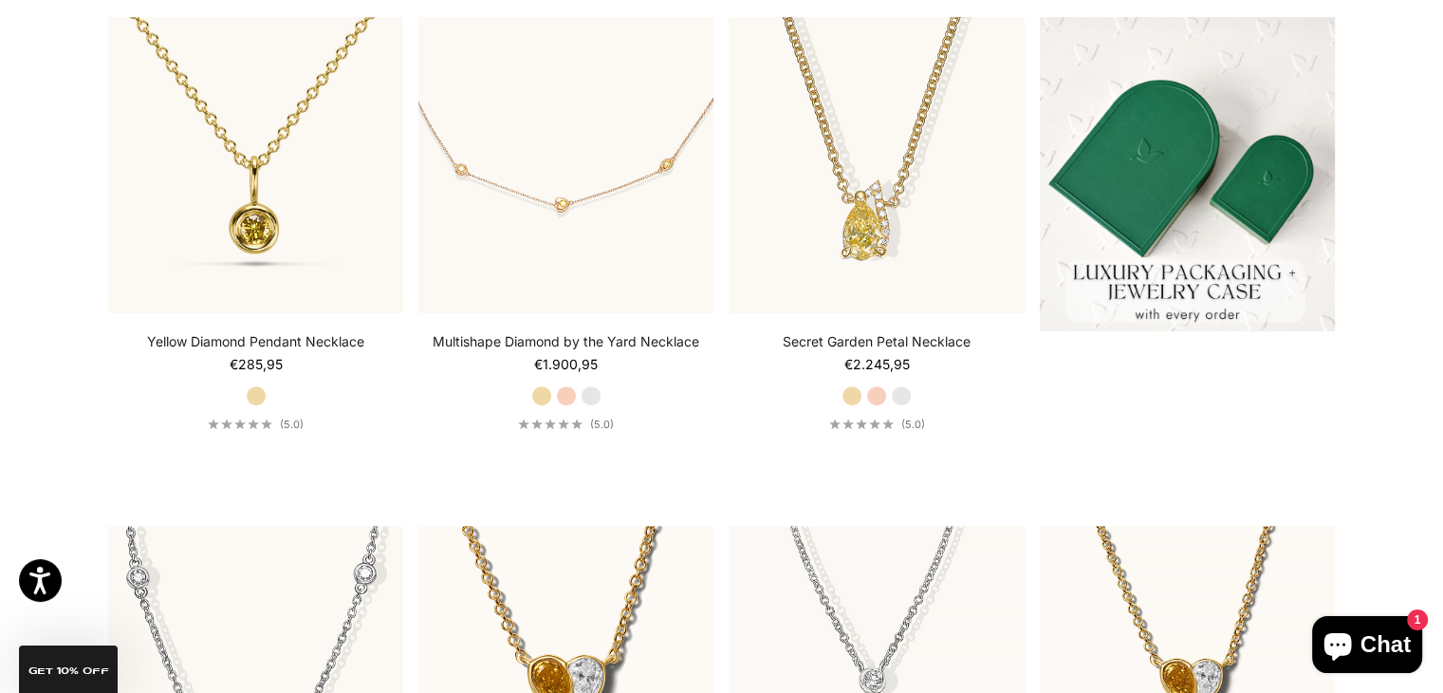
scroll to position [0, 0]
